Goal: Task Accomplishment & Management: Complete application form

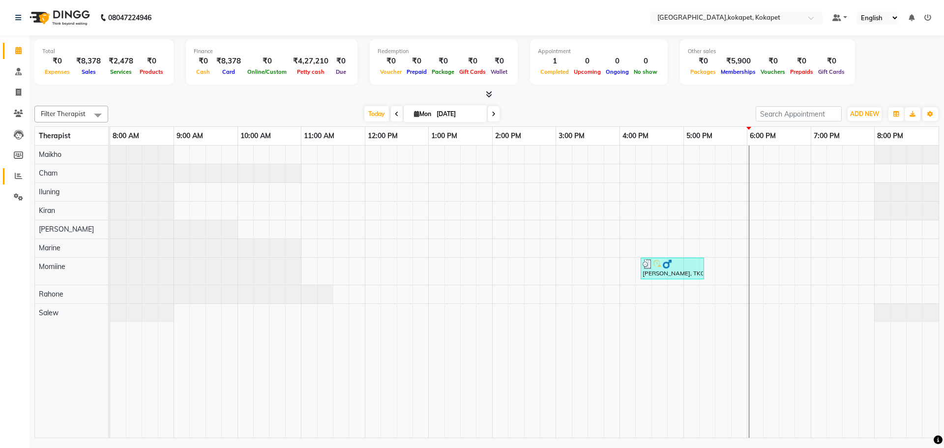
click at [7, 172] on link "Reports" at bounding box center [15, 176] width 24 height 16
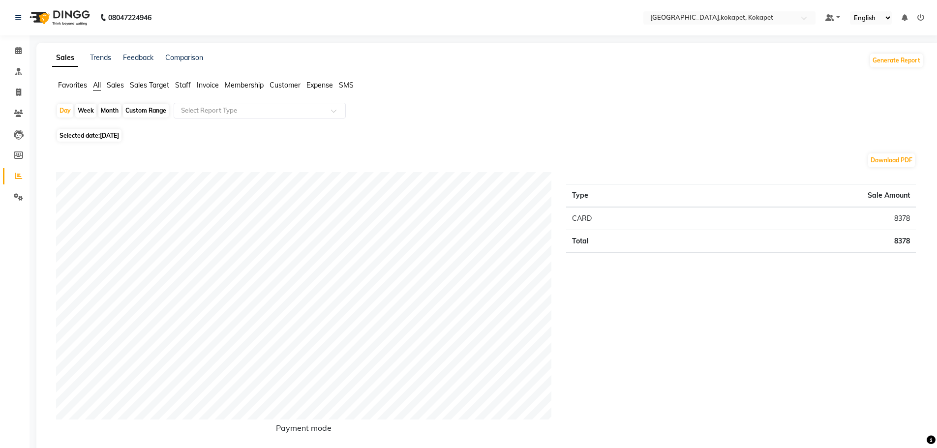
click at [109, 83] on span "Sales" at bounding box center [115, 85] width 17 height 9
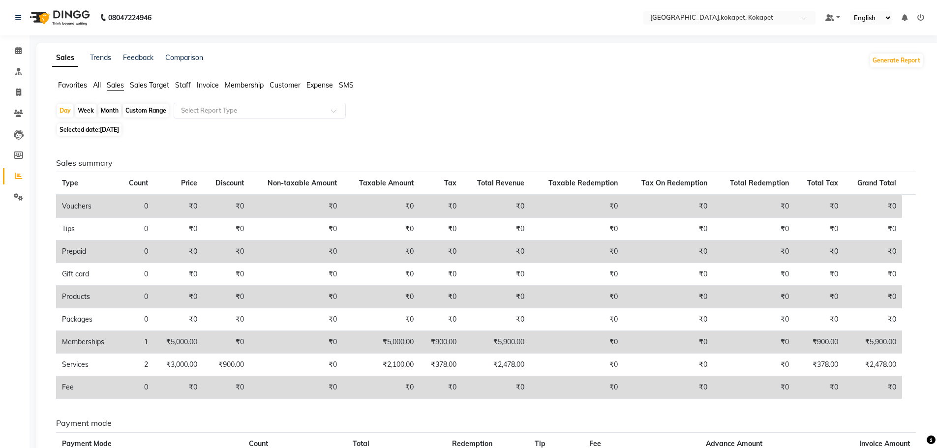
click at [113, 103] on div "Day Week Month Custom Range Select Report Type" at bounding box center [487, 112] width 863 height 18
click at [113, 118] on div "Month" at bounding box center [109, 111] width 23 height 14
select select "9"
select select "2025"
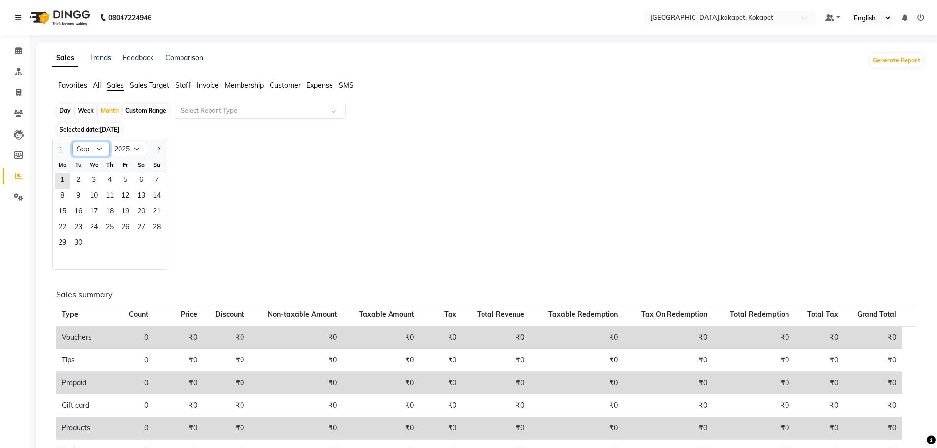
click at [97, 143] on select "Jan Feb Mar Apr May Jun Jul Aug Sep Oct Nov Dec" at bounding box center [90, 149] width 37 height 15
select select "8"
click at [72, 142] on select "Jan Feb Mar Apr May Jun Jul Aug Sep Oct Nov Dec" at bounding box center [90, 149] width 37 height 15
click at [126, 177] on span "1" at bounding box center [126, 181] width 16 height 16
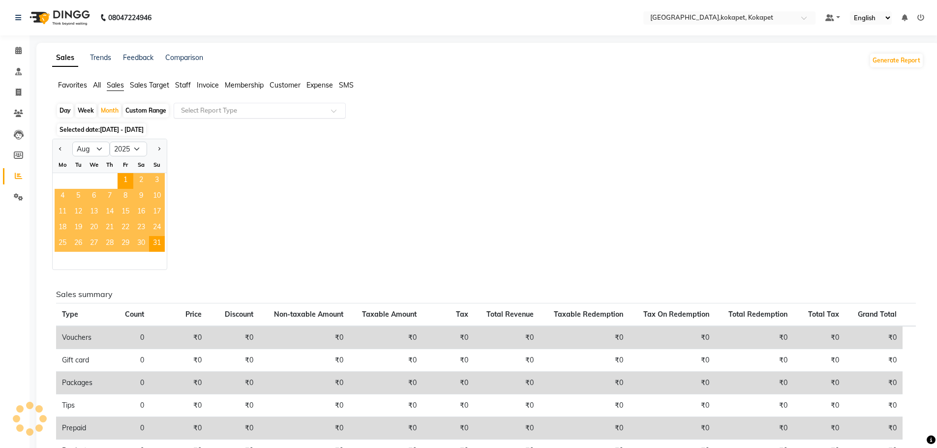
click at [213, 105] on div "Select Report Type" at bounding box center [260, 111] width 172 height 16
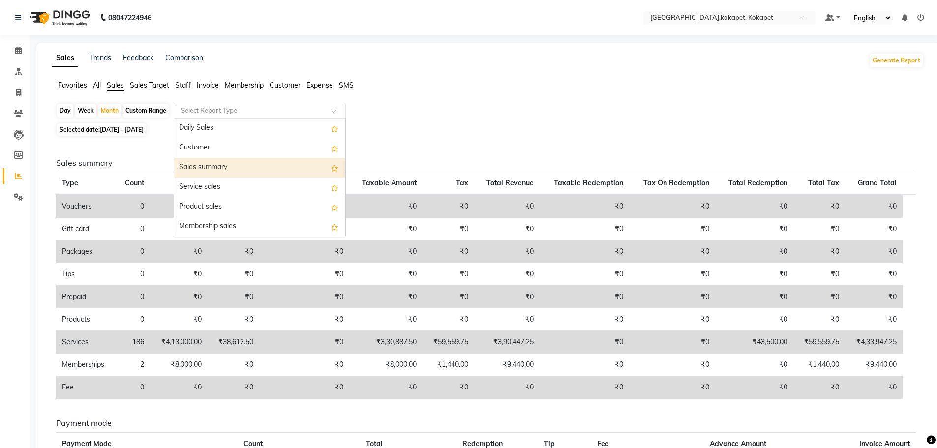
click at [215, 167] on div "Sales summary" at bounding box center [259, 168] width 171 height 20
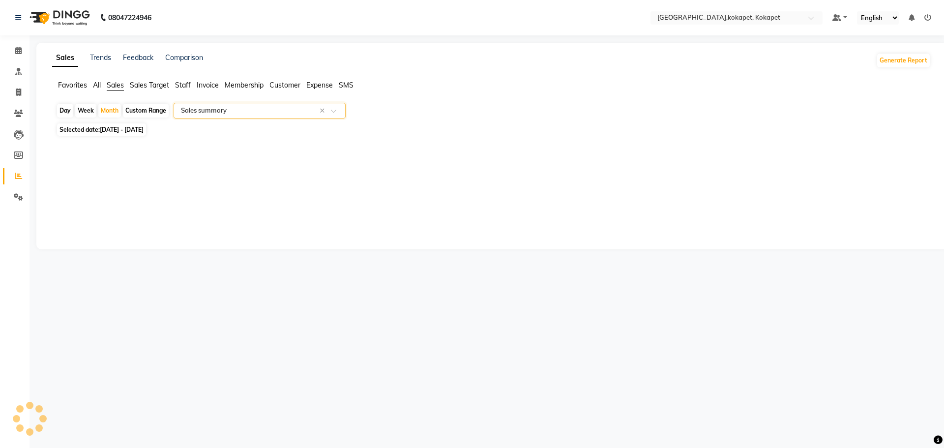
select select "filtered_report"
select select "pdf"
click at [21, 53] on icon at bounding box center [18, 50] width 6 height 7
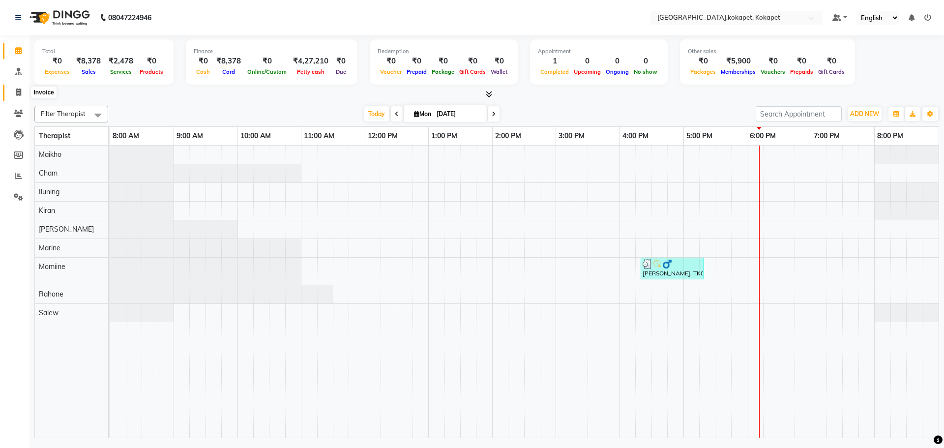
click at [24, 89] on span at bounding box center [18, 92] width 17 height 11
select select "service"
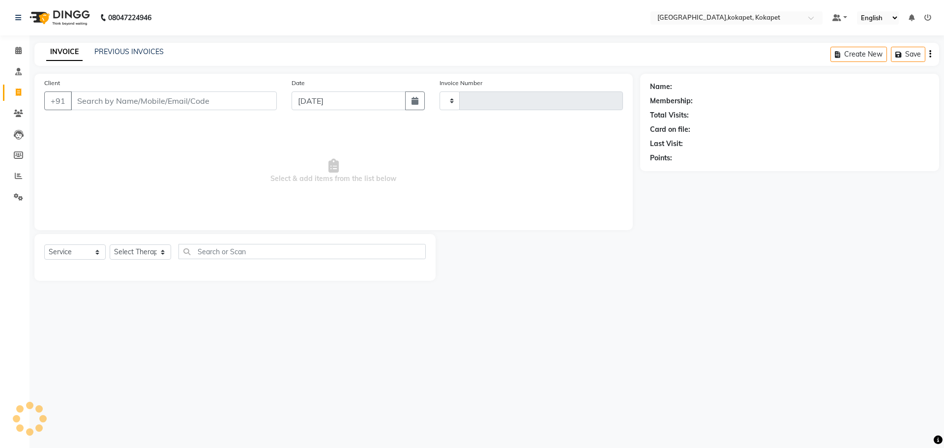
type input "0601"
select select "5849"
click at [153, 247] on select "Select Therapist Cham Iluning Keerthi Kiran Lucy Maikho Marine Mohit Momiine Ra…" at bounding box center [140, 251] width 61 height 15
select select "40926"
click at [110, 244] on select "Select Therapist Cham Iluning Keerthi Kiran Lucy Maikho Marine Mohit Momiine Ra…" at bounding box center [140, 251] width 61 height 15
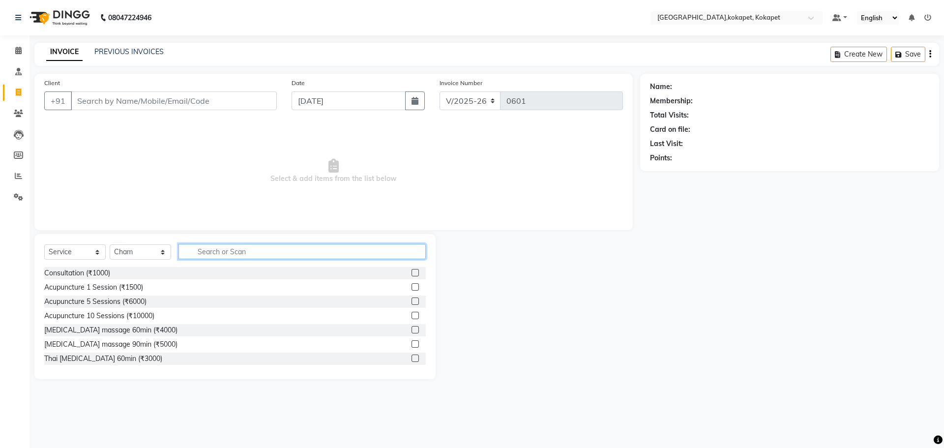
click at [251, 254] on input "text" at bounding box center [301, 251] width 247 height 15
type input "th"
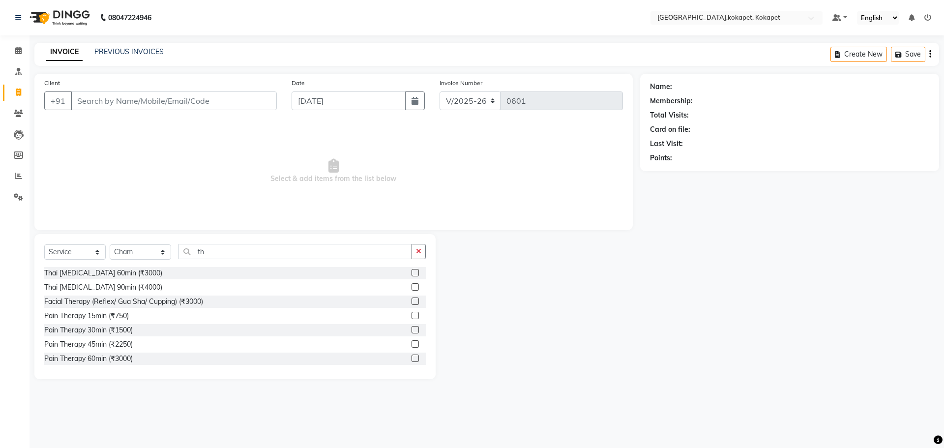
click at [412, 290] on label at bounding box center [415, 286] width 7 height 7
click at [412, 290] on input "checkbox" at bounding box center [415, 287] width 6 height 6
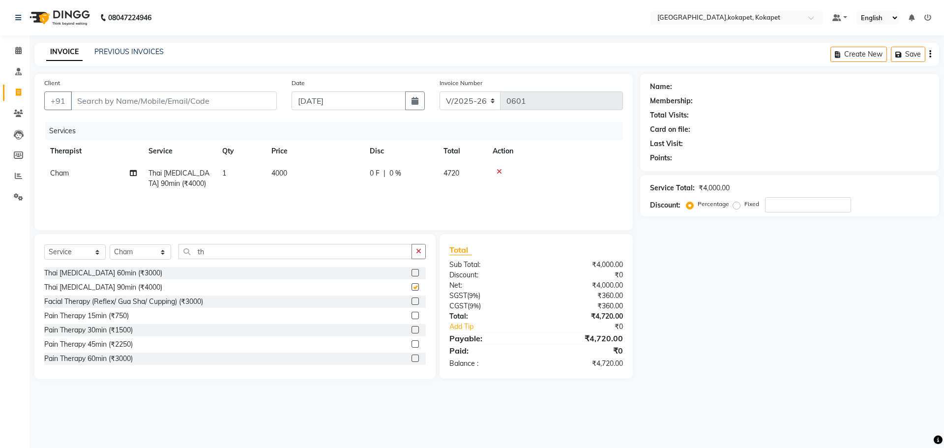
checkbox input "false"
click at [775, 201] on input "number" at bounding box center [808, 204] width 86 height 15
type input "30"
click at [15, 52] on icon at bounding box center [18, 50] width 6 height 7
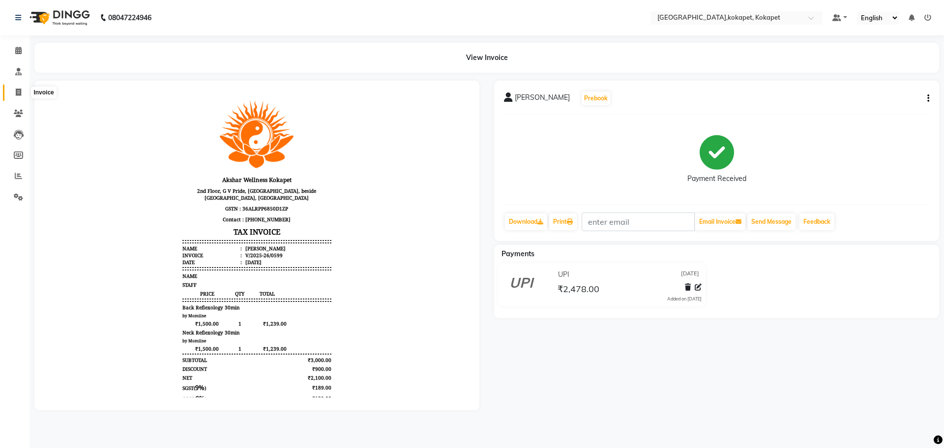
drag, startPoint x: 12, startPoint y: 90, endPoint x: 11, endPoint y: 103, distance: 13.3
click at [12, 90] on span at bounding box center [18, 92] width 17 height 11
select select "service"
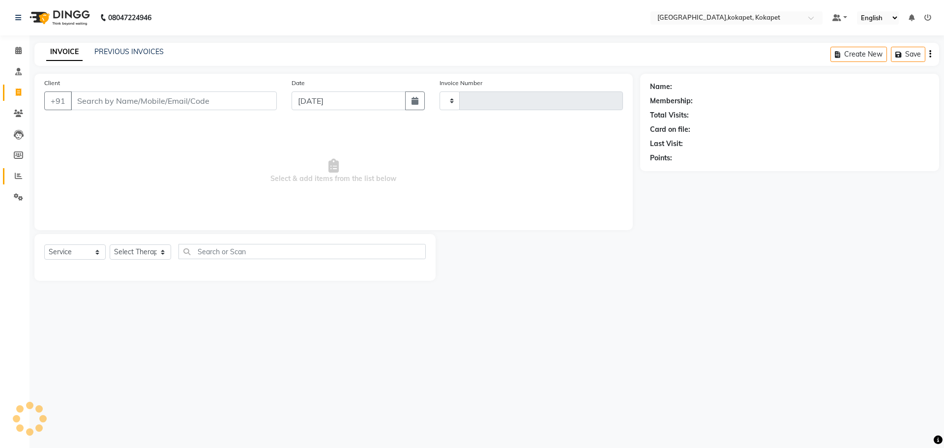
type input "0601"
select select "5849"
drag, startPoint x: 112, startPoint y: 243, endPoint x: 119, endPoint y: 247, distance: 8.6
click at [112, 243] on div "Select Service Product Membership Package Voucher Prepaid Gift Card Select Ther…" at bounding box center [234, 257] width 401 height 47
click at [130, 251] on select "Select Therapist Cham Iluning Keerthi Kiran Lucy Maikho Marine Mohit Momiine Ra…" at bounding box center [140, 251] width 61 height 15
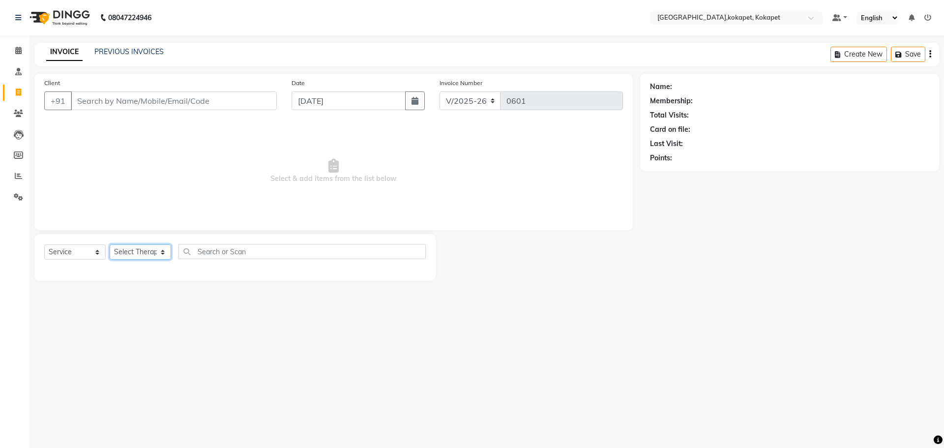
select select "40926"
click at [110, 244] on select "Select Therapist Cham Iluning Keerthi Kiran Lucy Maikho Marine Mohit Momiine Ra…" at bounding box center [140, 251] width 61 height 15
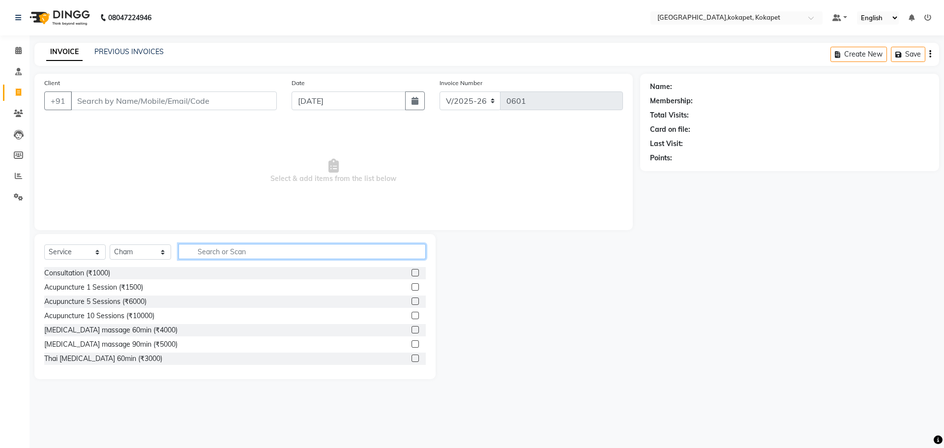
click at [212, 254] on input "text" at bounding box center [301, 251] width 247 height 15
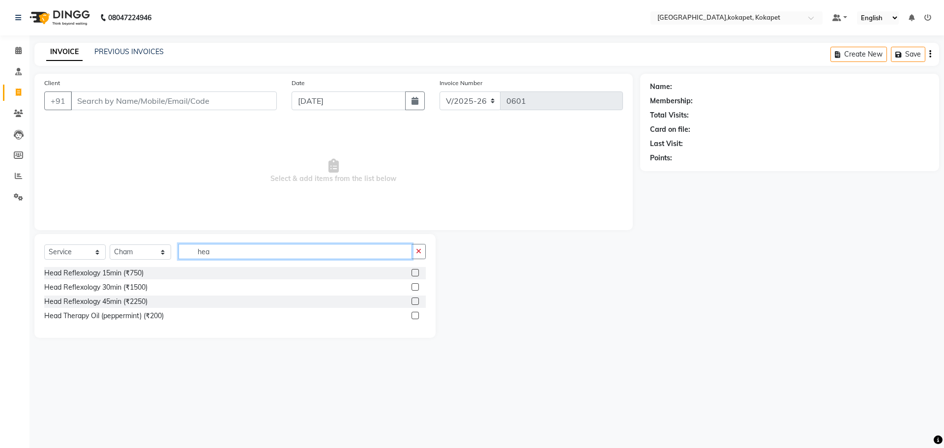
type input "hea"
drag, startPoint x: 413, startPoint y: 288, endPoint x: 435, endPoint y: 285, distance: 21.8
click at [415, 288] on label at bounding box center [415, 286] width 7 height 7
click at [415, 288] on input "checkbox" at bounding box center [415, 287] width 6 height 6
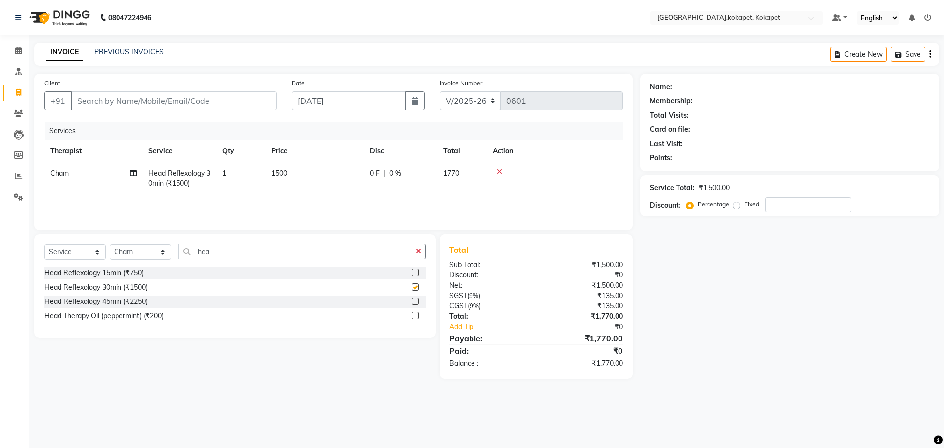
checkbox input "false"
click at [777, 205] on input "number" at bounding box center [808, 204] width 86 height 15
type input "30"
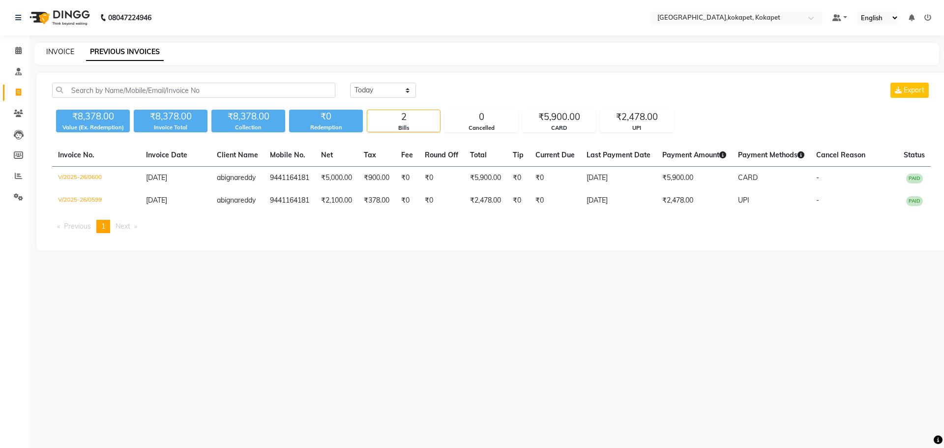
click at [64, 53] on link "INVOICE" at bounding box center [60, 51] width 28 height 9
select select "service"
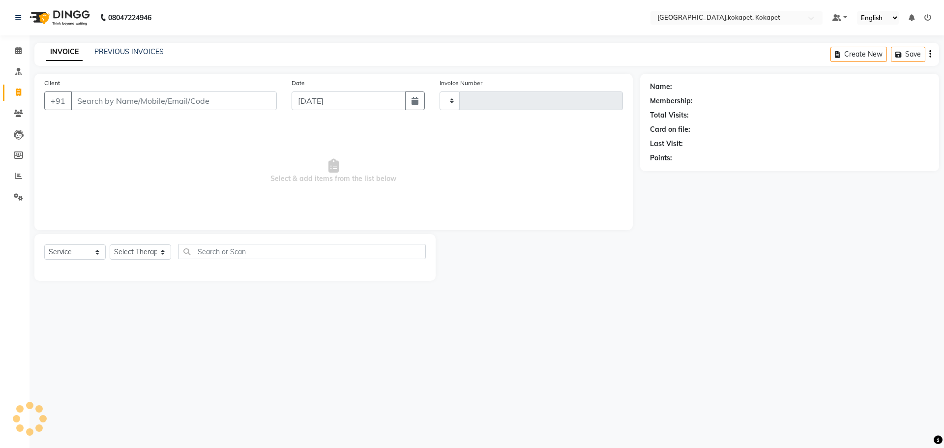
type input "0601"
select select "5849"
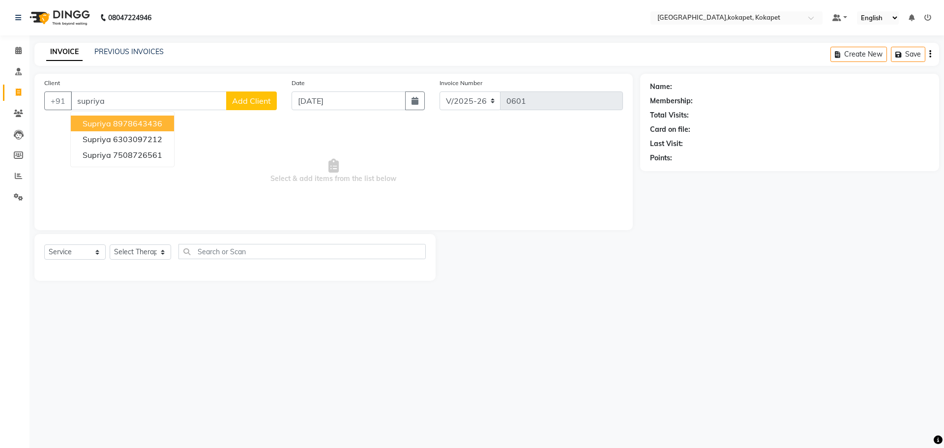
type input "supriya"
click at [145, 248] on select "Select Therapist Cham Iluning Keerthi Kiran Lucy Maikho Marine Mohit Momiine Ra…" at bounding box center [140, 251] width 61 height 15
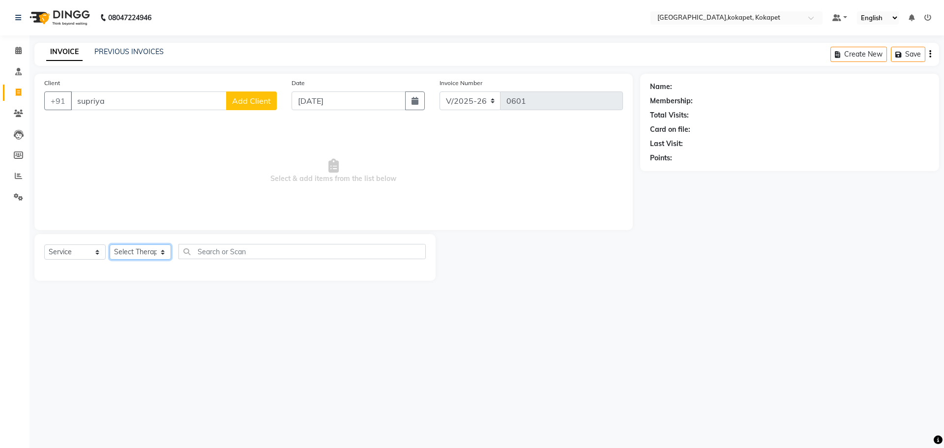
select select "40926"
click at [110, 244] on select "Select Therapist Cham Iluning Keerthi Kiran Lucy Maikho Marine Mohit Momiine Ra…" at bounding box center [140, 251] width 61 height 15
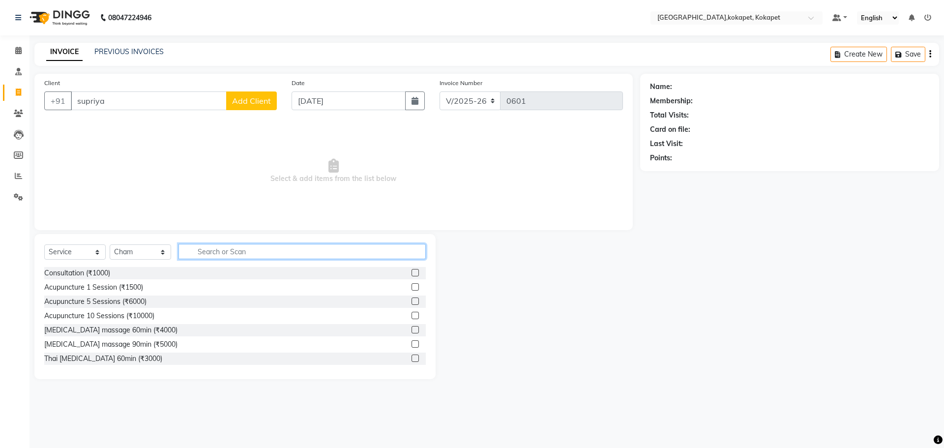
click at [191, 256] on input "text" at bounding box center [301, 251] width 247 height 15
type input "f"
type input "pain"
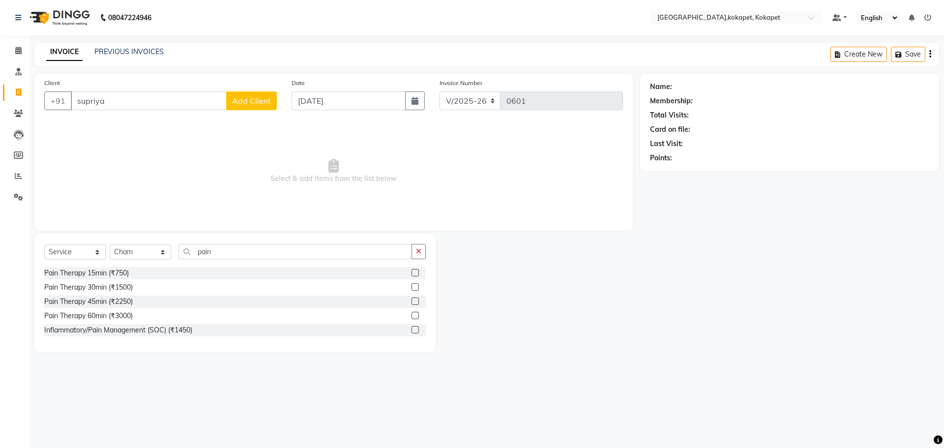
click at [415, 304] on label at bounding box center [415, 300] width 7 height 7
click at [415, 304] on input "checkbox" at bounding box center [415, 301] width 6 height 6
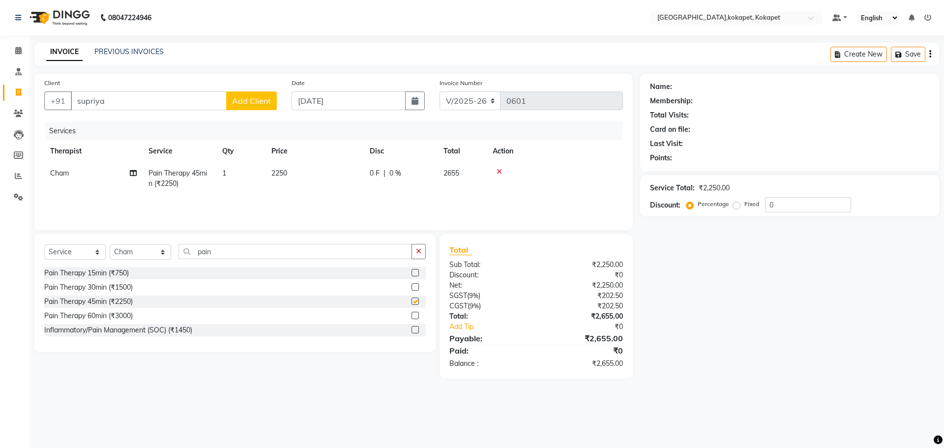
checkbox input "false"
click at [790, 205] on input "0" at bounding box center [808, 204] width 86 height 15
type input "30"
drag, startPoint x: 122, startPoint y: 110, endPoint x: 122, endPoint y: 101, distance: 9.3
click at [122, 104] on div "Client +91 supriya Add Client" at bounding box center [160, 98] width 247 height 40
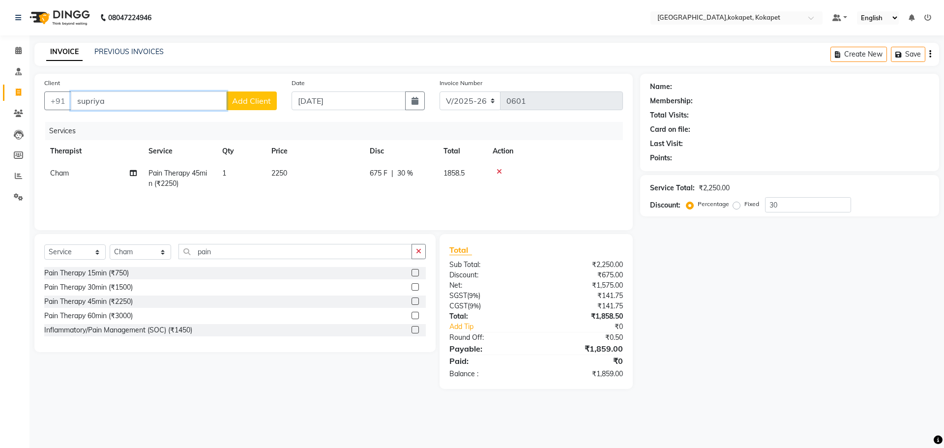
click at [122, 101] on input "supriya" at bounding box center [149, 100] width 156 height 19
type input "supriy"
type input "0"
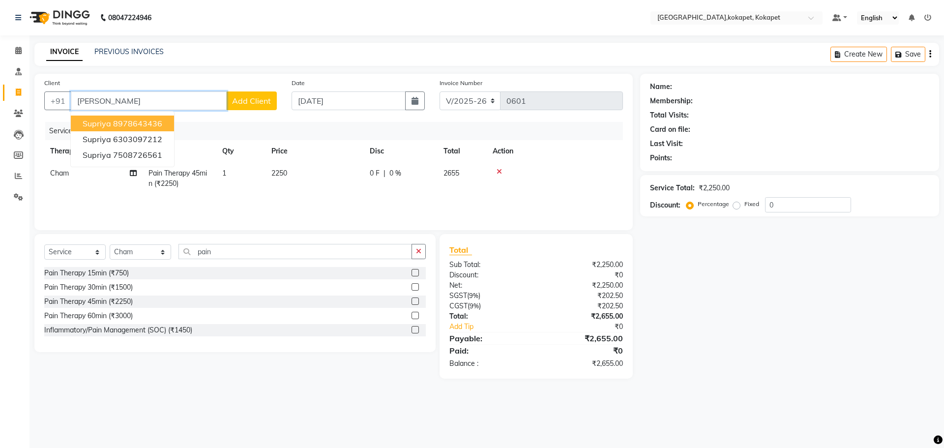
click at [142, 122] on ngb-highlight "8978643436" at bounding box center [137, 124] width 49 height 10
type input "8978643436"
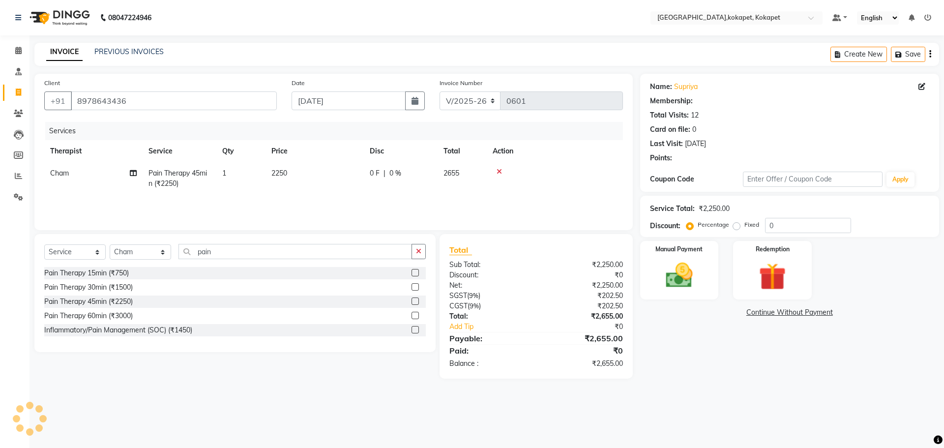
select select "1: Object"
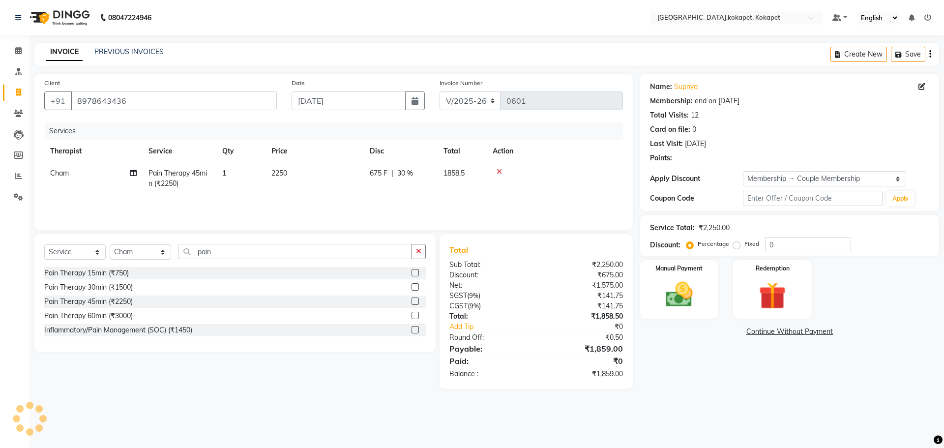
type input "30"
click at [679, 293] on img at bounding box center [679, 294] width 46 height 32
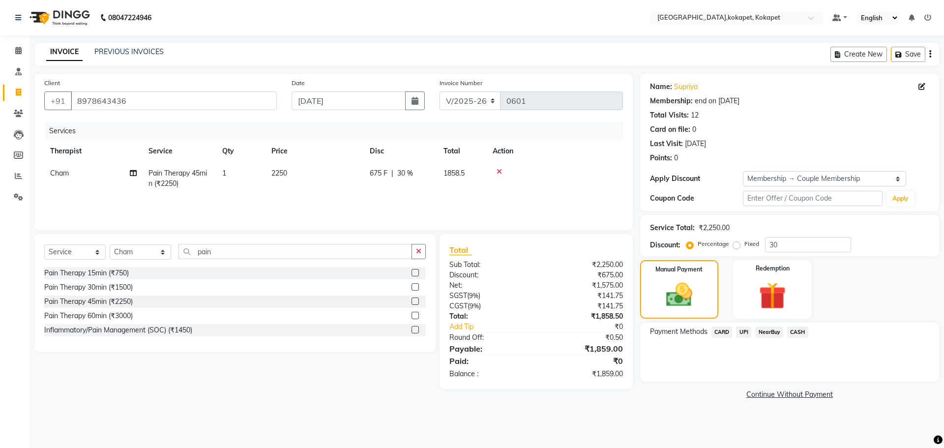
click at [737, 330] on span "UPI" at bounding box center [743, 331] width 15 height 11
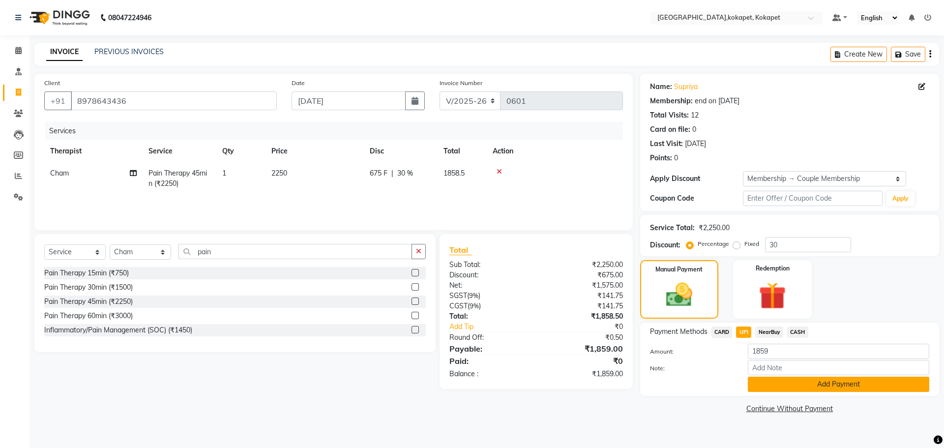
click at [766, 382] on button "Add Payment" at bounding box center [838, 384] width 181 height 15
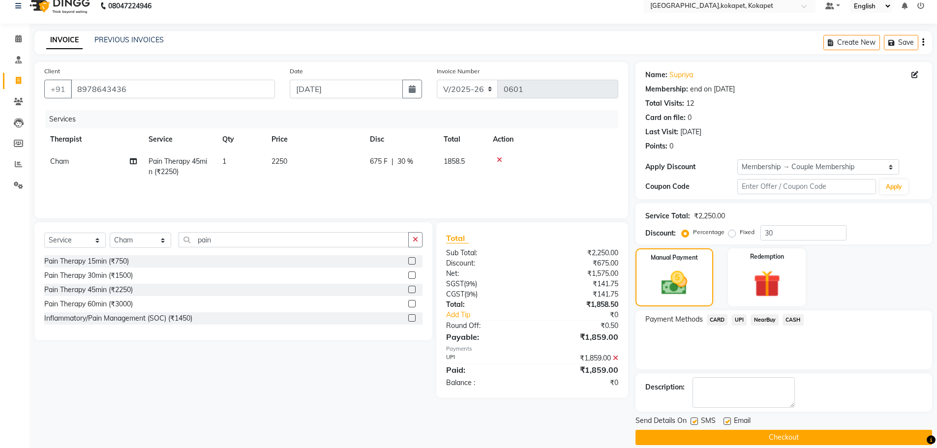
scroll to position [24, 0]
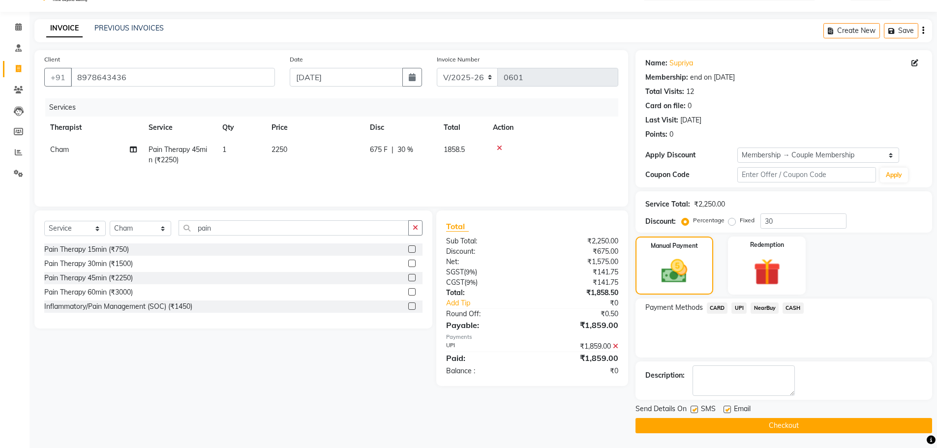
click at [783, 427] on button "Checkout" at bounding box center [783, 425] width 297 height 15
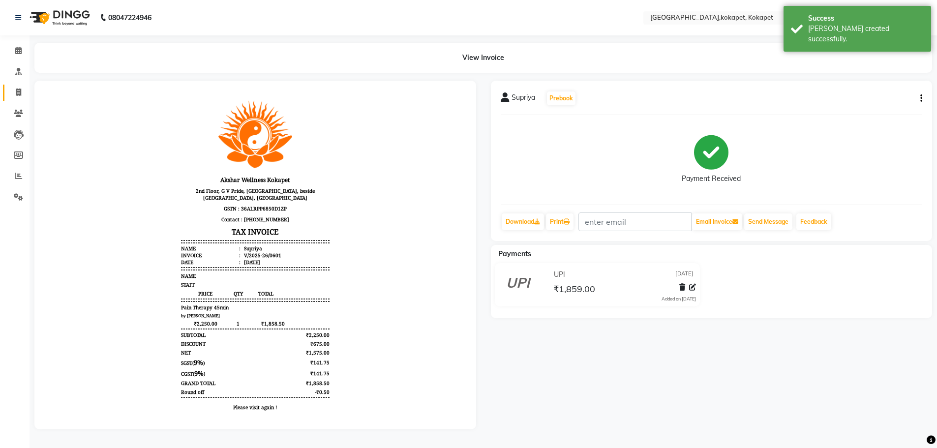
click at [4, 90] on link "Invoice" at bounding box center [15, 93] width 24 height 16
select select "5849"
select select "service"
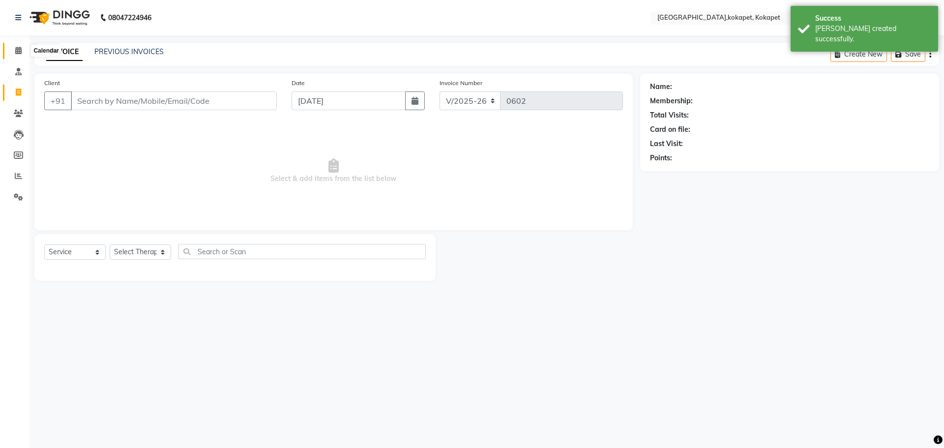
click at [18, 51] on icon at bounding box center [18, 50] width 6 height 7
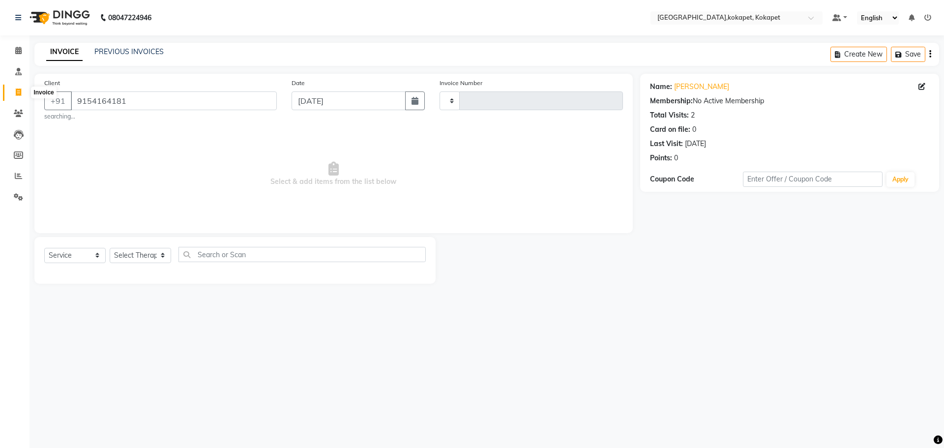
select select "service"
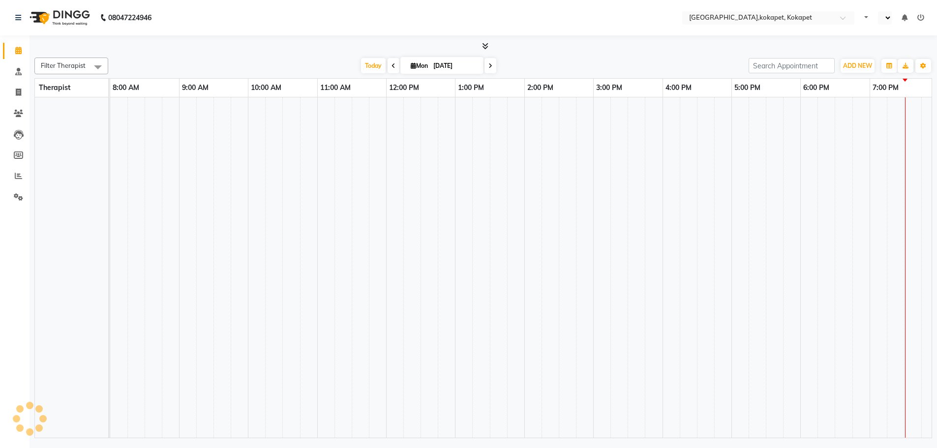
select select "en"
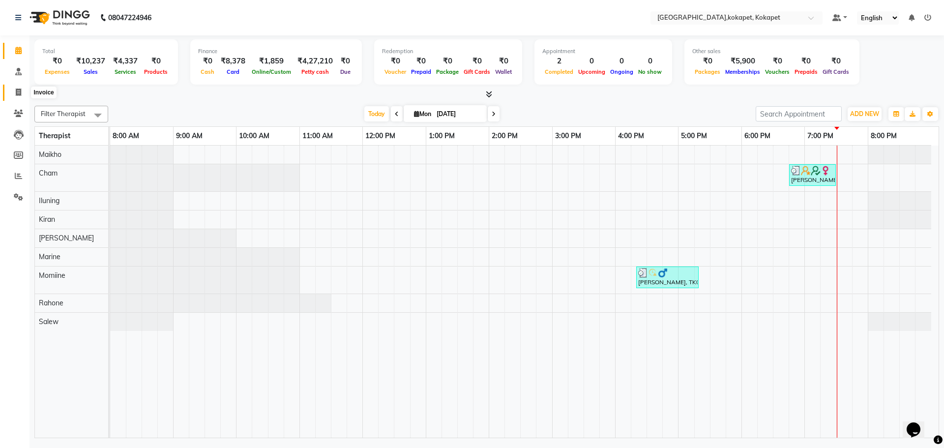
click at [23, 92] on span at bounding box center [18, 92] width 17 height 11
select select "service"
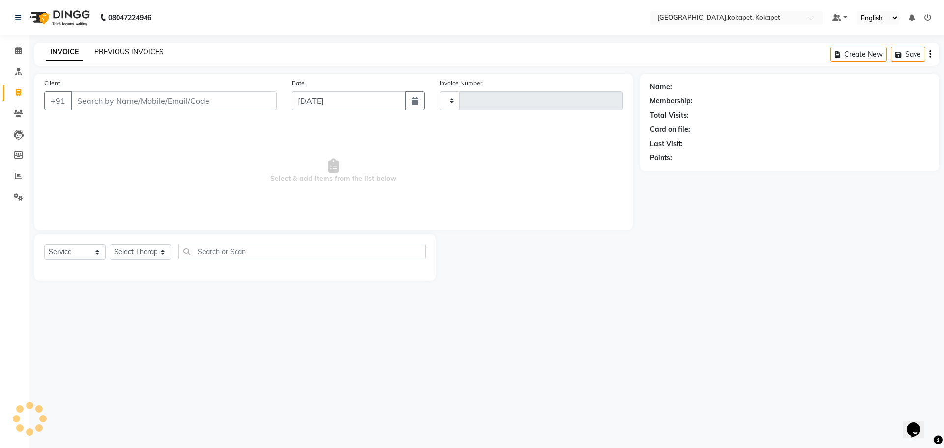
type input "0602"
select select "5849"
click at [125, 49] on link "PREVIOUS INVOICES" at bounding box center [128, 51] width 69 height 9
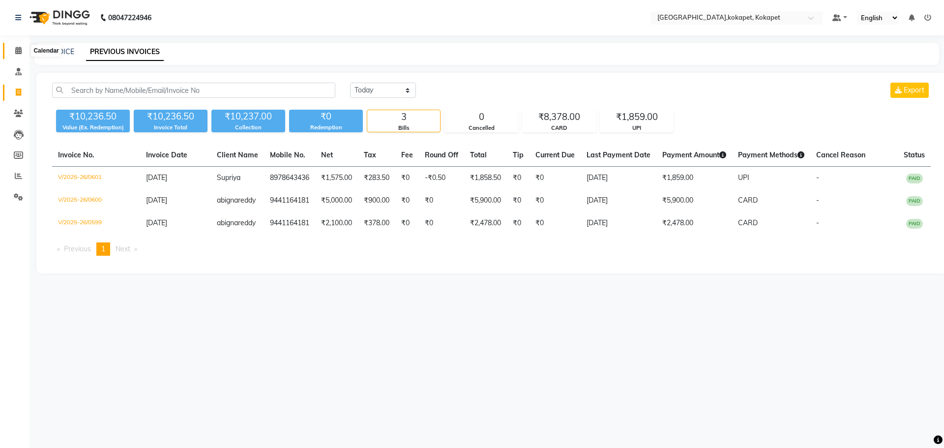
click at [13, 49] on span at bounding box center [18, 50] width 17 height 11
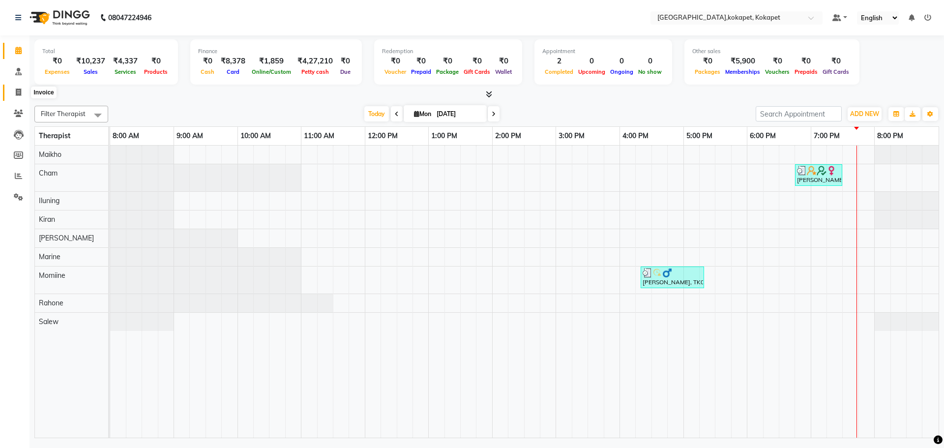
drag, startPoint x: 19, startPoint y: 97, endPoint x: 25, endPoint y: 89, distance: 10.5
click at [19, 96] on span at bounding box center [18, 92] width 17 height 11
select select "service"
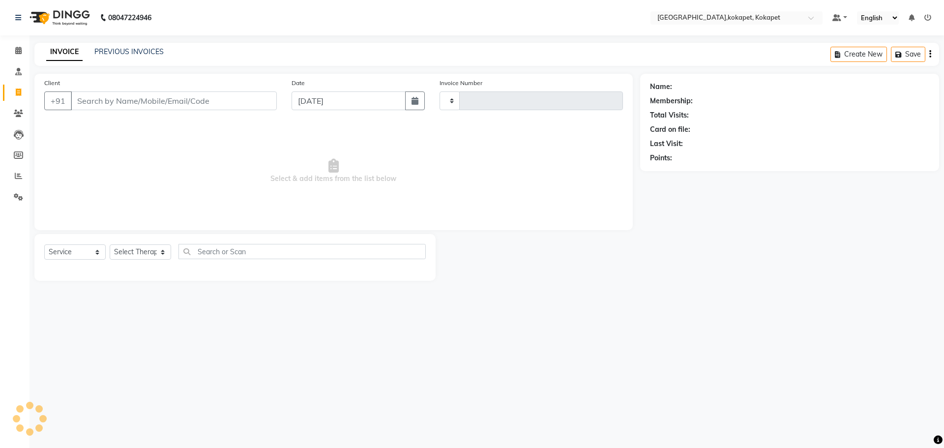
type input "0602"
select select "5849"
